Goal: Task Accomplishment & Management: Use online tool/utility

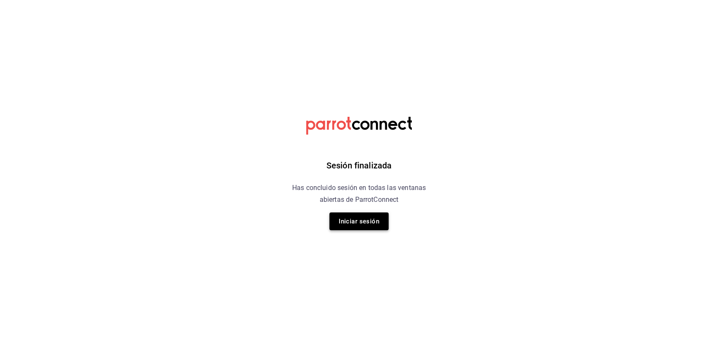
click at [359, 226] on button "Iniciar sesión" at bounding box center [358, 221] width 59 height 18
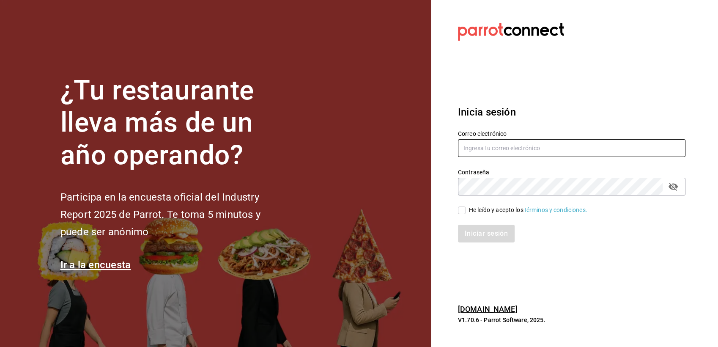
type input "[EMAIL_ADDRESS][DOMAIN_NAME]"
click at [463, 208] on input "He leído y acepto los Términos y condiciones." at bounding box center [462, 210] width 8 height 8
checkbox input "true"
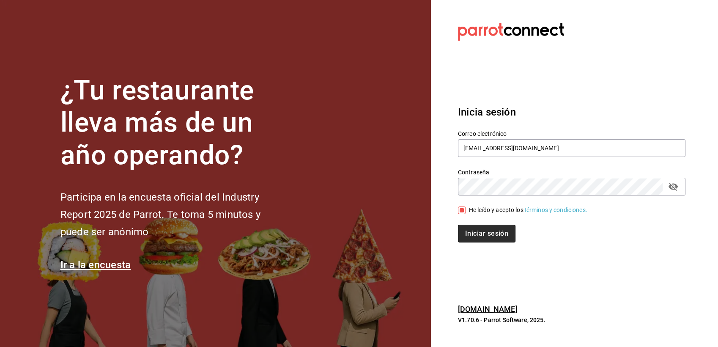
click at [476, 232] on button "Iniciar sesión" at bounding box center [486, 233] width 57 height 18
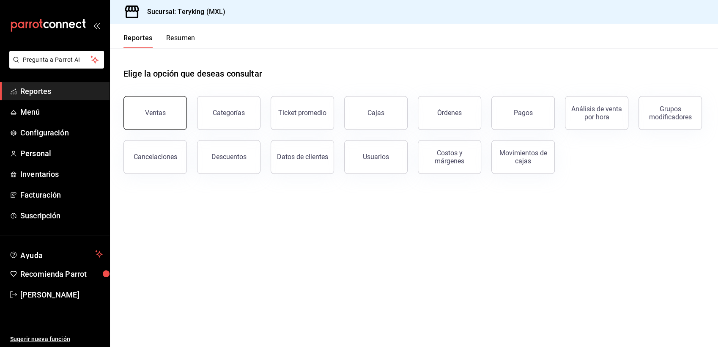
click at [164, 112] on div "Ventas" at bounding box center [155, 113] width 21 height 8
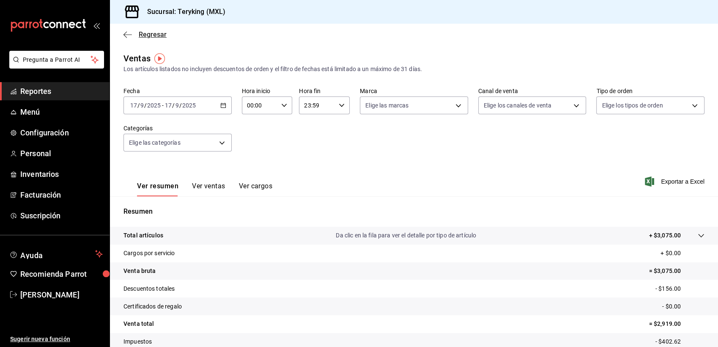
click at [159, 37] on span "Regresar" at bounding box center [153, 34] width 28 height 8
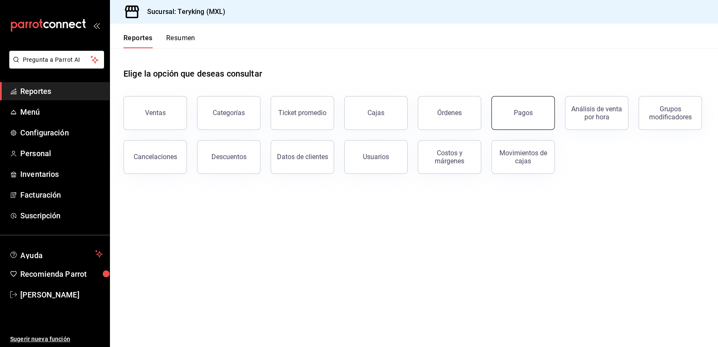
click at [515, 109] on div "Pagos" at bounding box center [523, 113] width 19 height 8
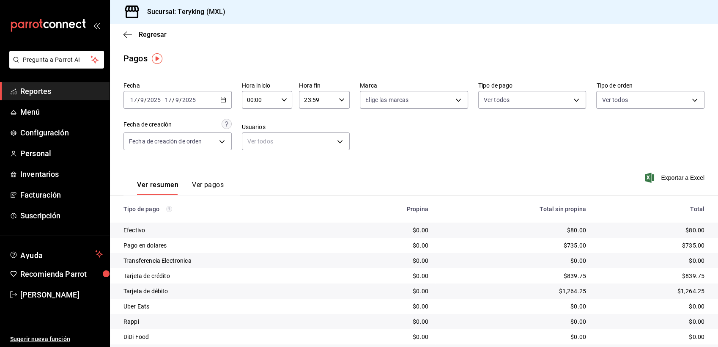
click at [220, 100] on icon "button" at bounding box center [223, 100] width 6 height 6
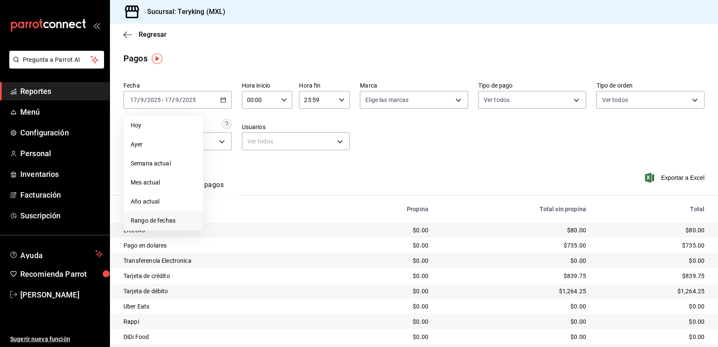
click at [158, 221] on span "Rango de fechas" at bounding box center [164, 220] width 66 height 9
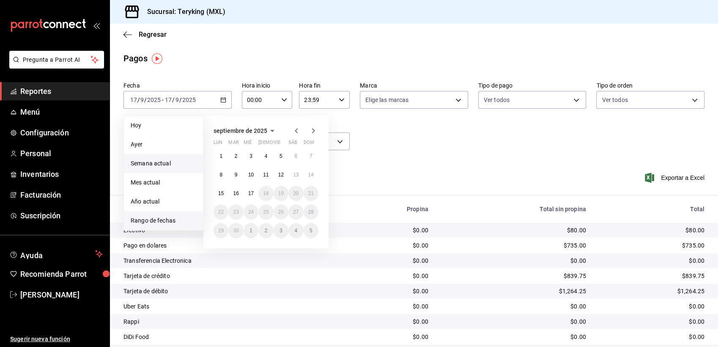
click at [168, 167] on span "Semana actual" at bounding box center [164, 163] width 66 height 9
